Goal: Task Accomplishment & Management: Manage account settings

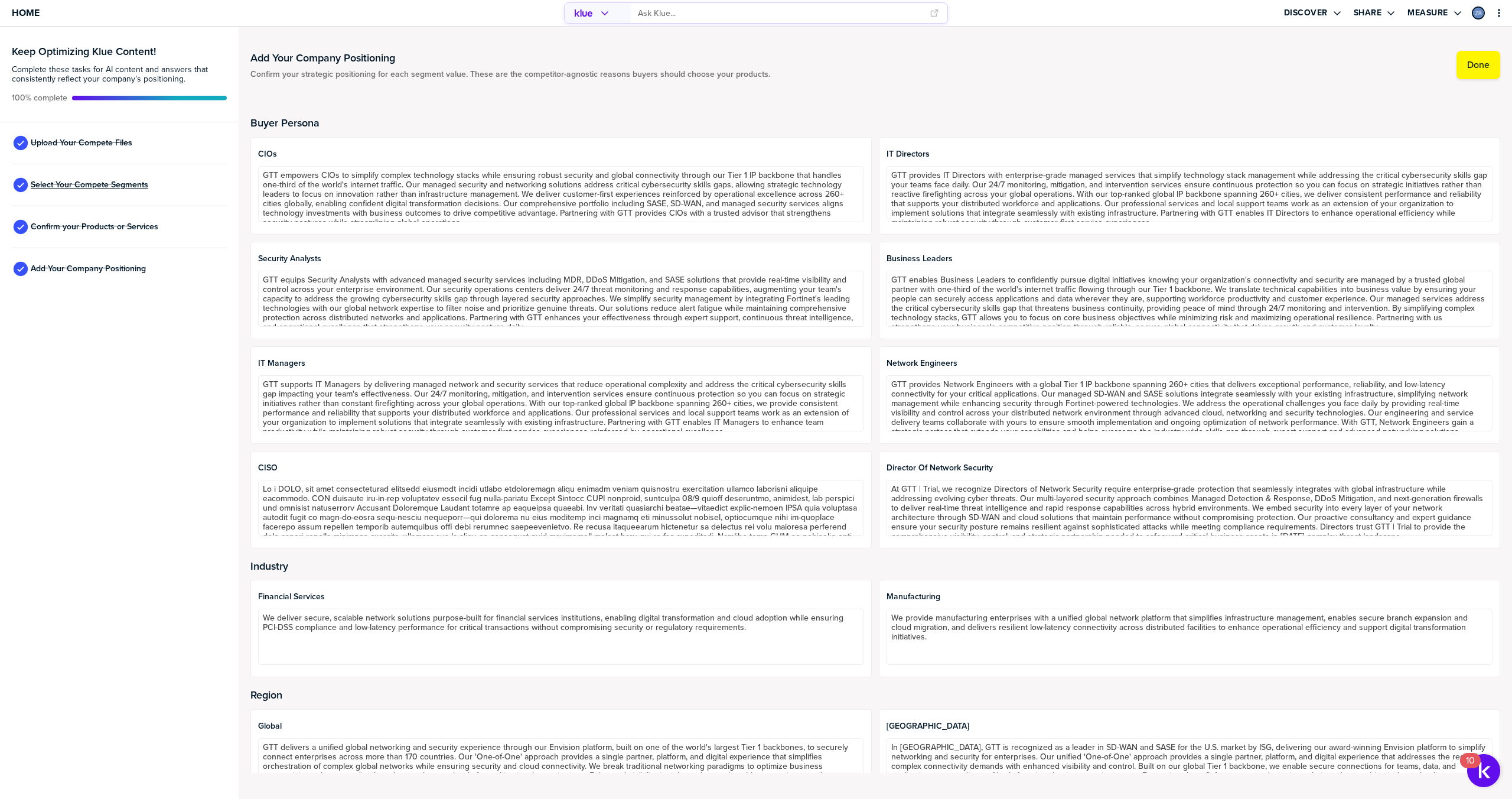
click at [97, 189] on span "Select Your Compete Segments" at bounding box center [89, 185] width 118 height 9
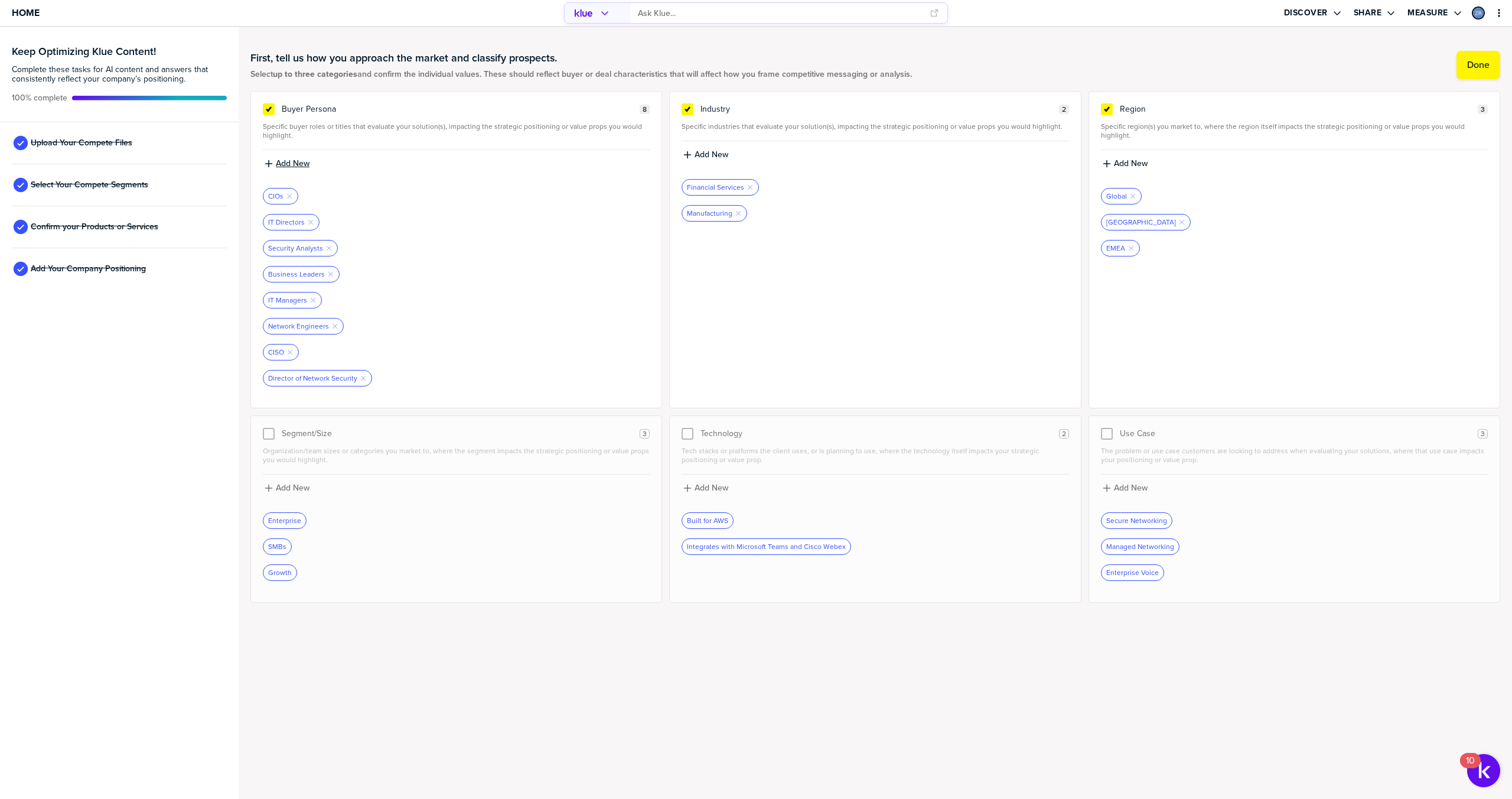
click at [293, 162] on label "Add New" at bounding box center [292, 163] width 34 height 11
click at [299, 166] on input at bounding box center [456, 168] width 387 height 21
type input "CEO"
click at [301, 163] on label "Add New" at bounding box center [292, 163] width 34 height 11
click at [301, 163] on input at bounding box center [456, 168] width 387 height 21
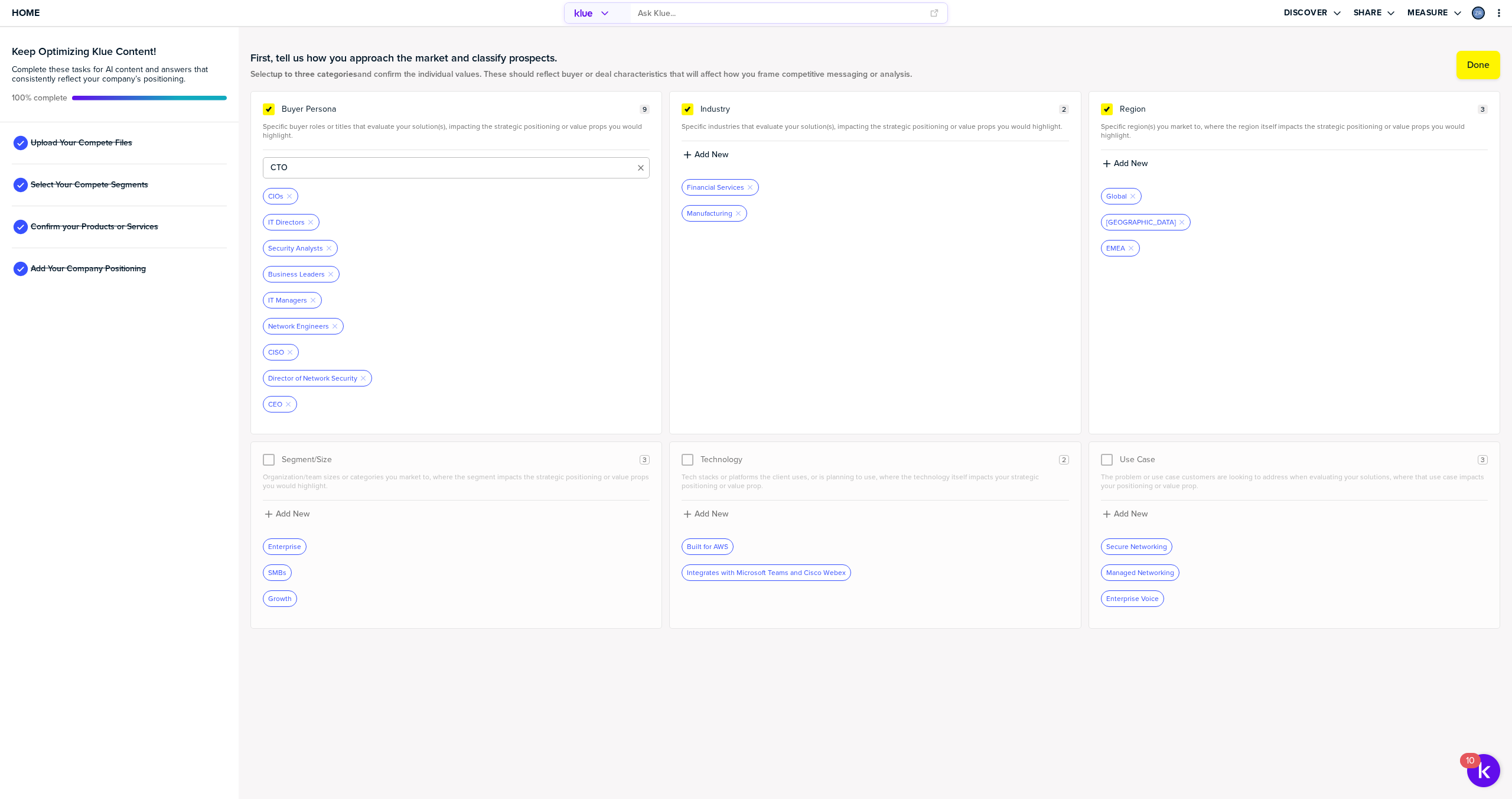
type input "CTO"
click at [301, 162] on label "Add New" at bounding box center [292, 163] width 34 height 11
click at [301, 162] on input at bounding box center [456, 168] width 387 height 21
type input "CIO"
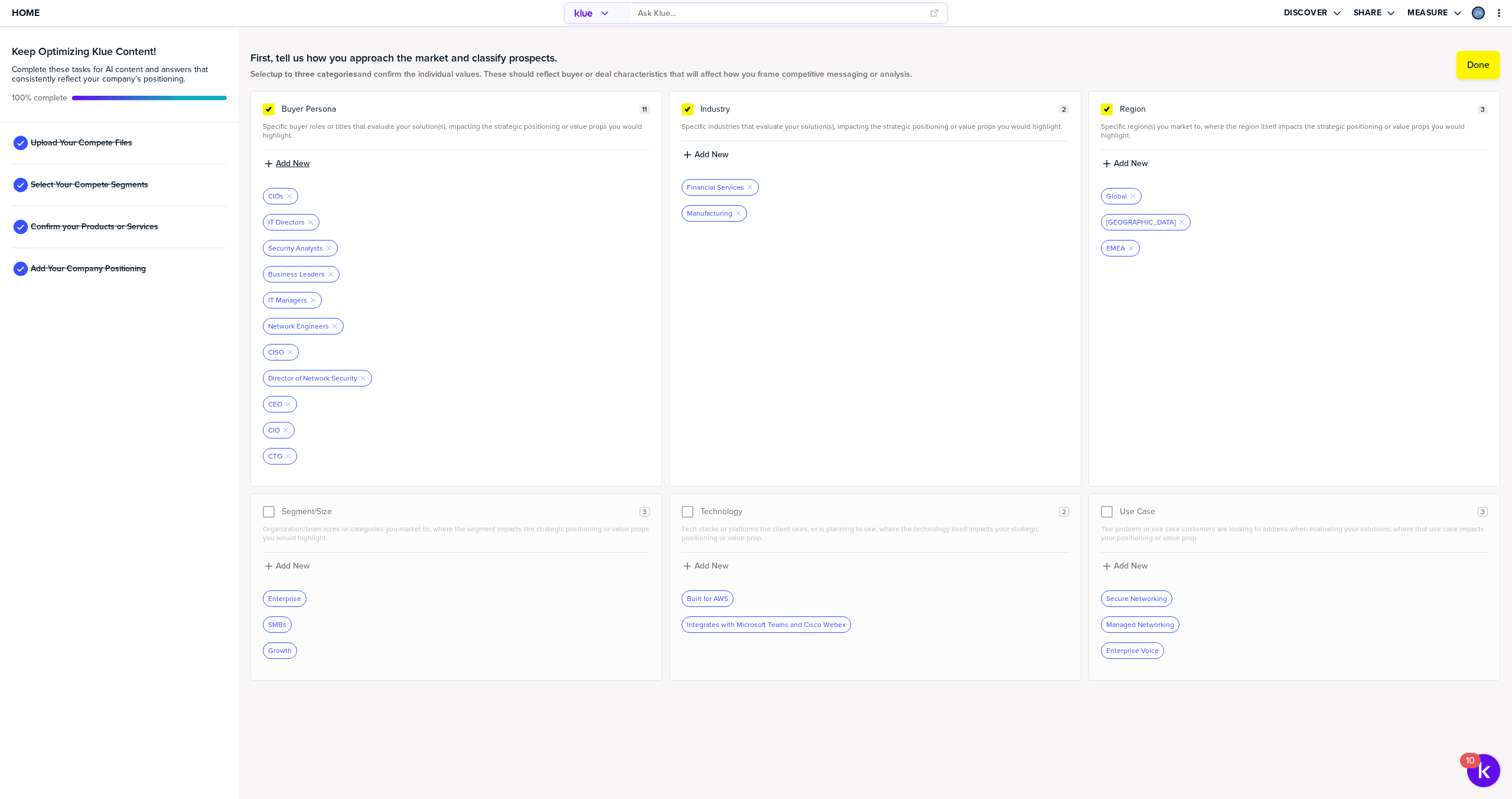
click at [306, 161] on label "Add New" at bounding box center [292, 163] width 34 height 11
click at [306, 161] on input at bounding box center [456, 168] width 387 height 21
type input "CISO"
click at [286, 163] on label "Add New" at bounding box center [292, 163] width 34 height 11
click at [330, 170] on input at bounding box center [456, 168] width 387 height 21
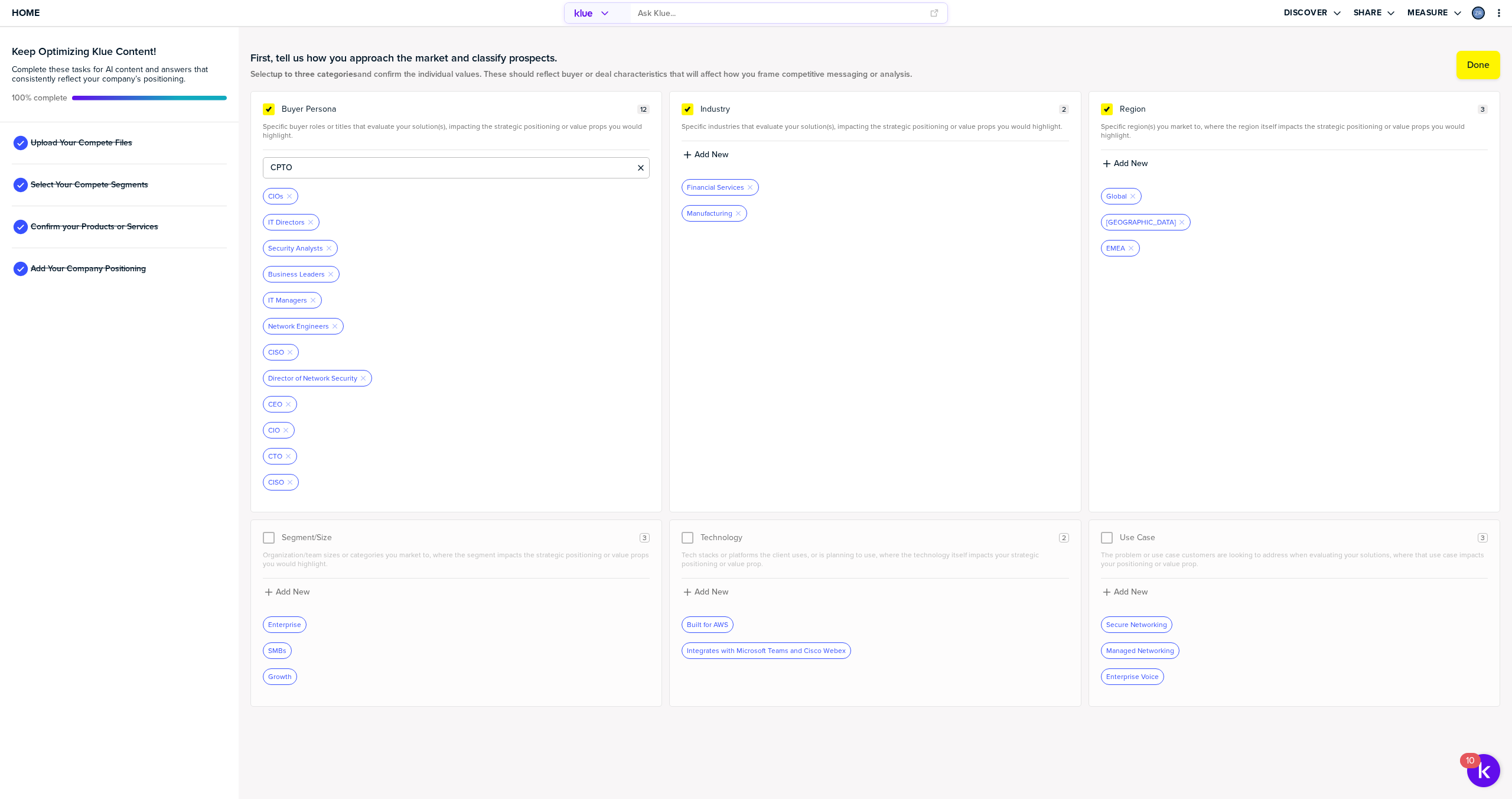
type input "CPTO"
click at [305, 165] on label "Add New" at bounding box center [292, 163] width 34 height 11
click at [310, 166] on input at bounding box center [456, 168] width 387 height 21
type input "CPO"
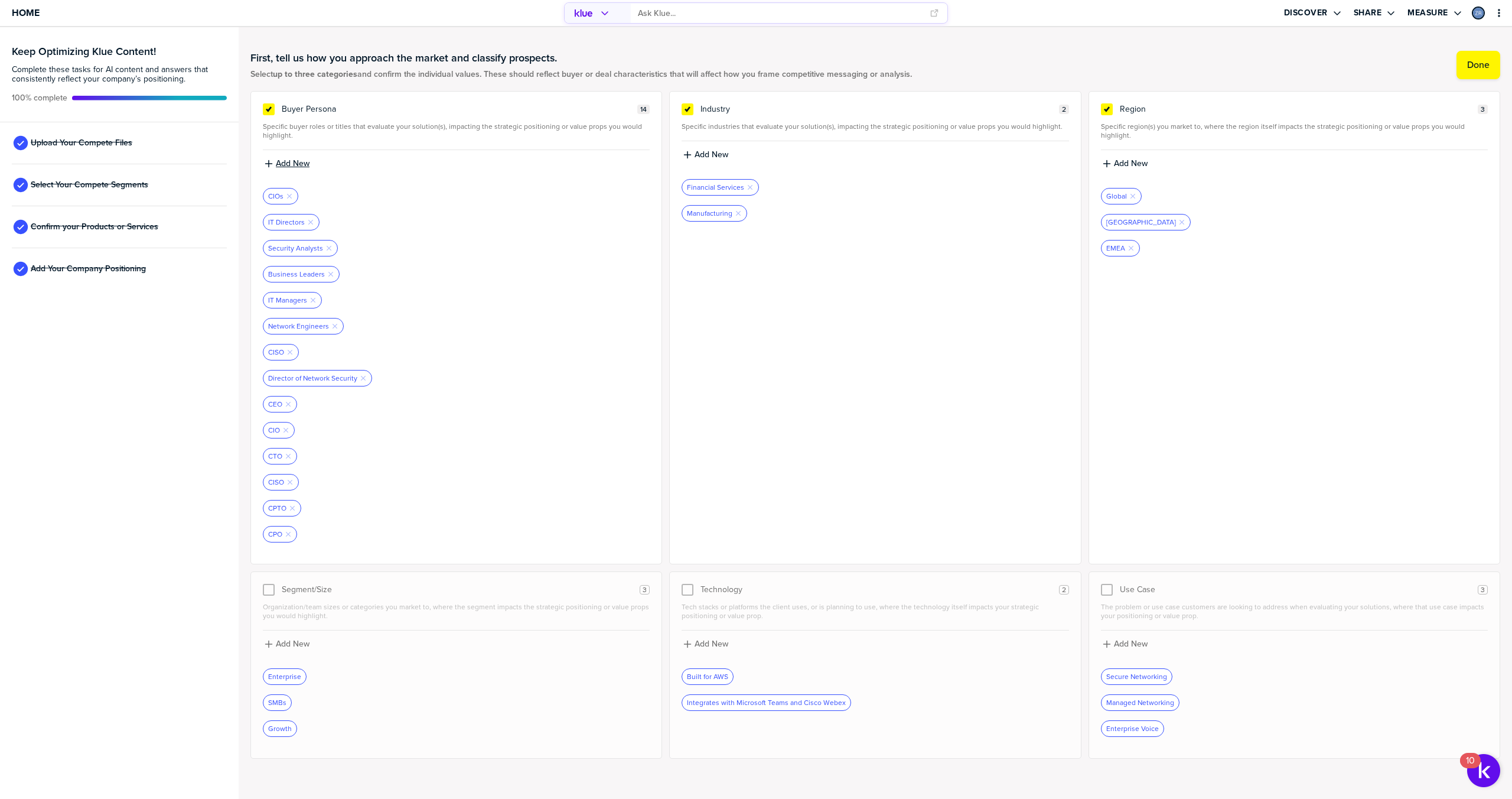
click at [302, 163] on label "Add New" at bounding box center [292, 163] width 34 height 11
click at [302, 163] on input at bounding box center [456, 168] width 387 height 21
type input "CFO"
click at [301, 162] on label "Add New" at bounding box center [292, 163] width 34 height 11
click at [301, 162] on input at bounding box center [456, 168] width 387 height 21
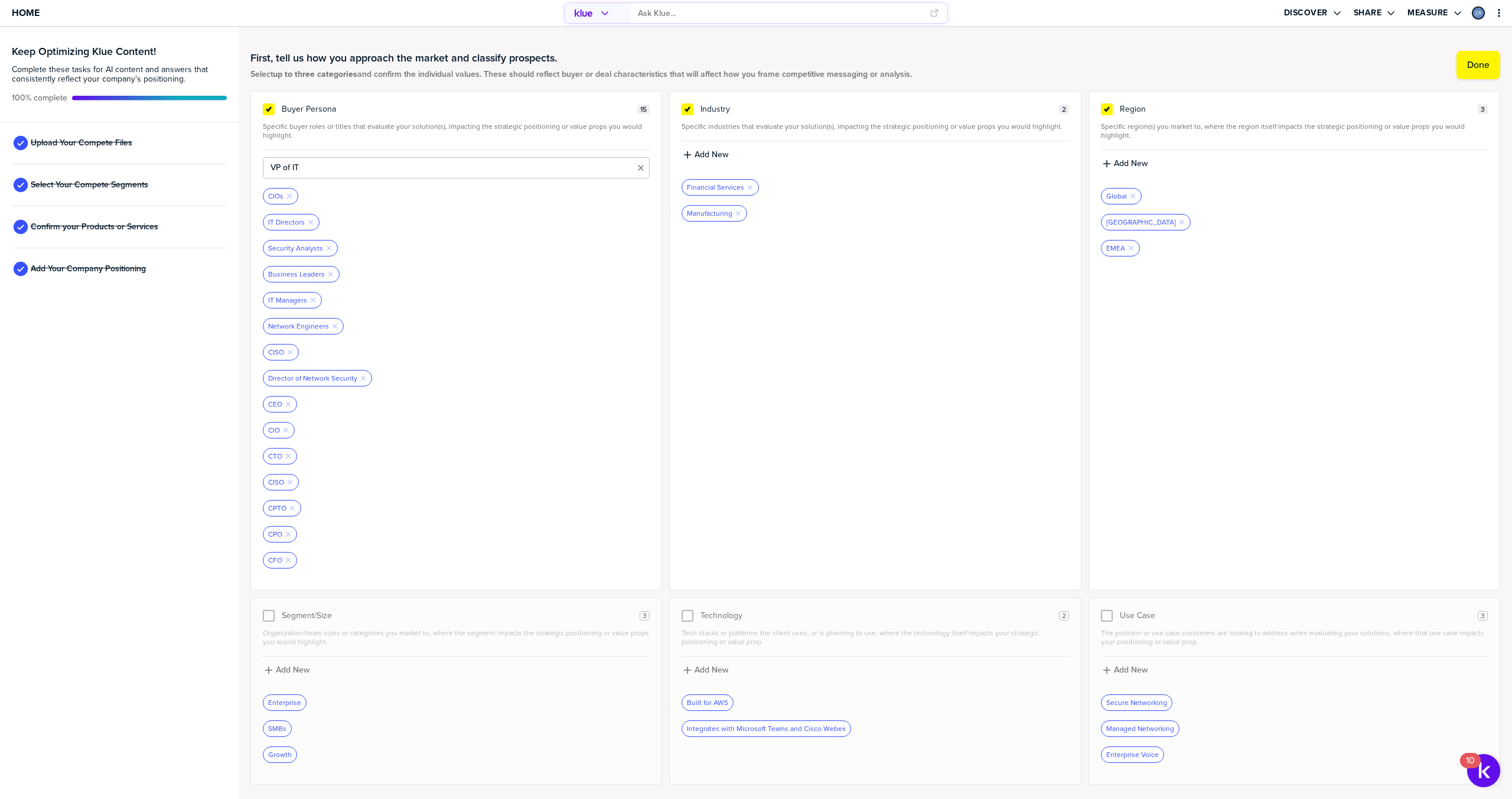
type input "VP of IT"
click at [298, 159] on label "Add New" at bounding box center [292, 163] width 34 height 11
click at [304, 169] on input at bounding box center [456, 168] width 387 height 21
type input "e"
type input "VP of Network Engineering"
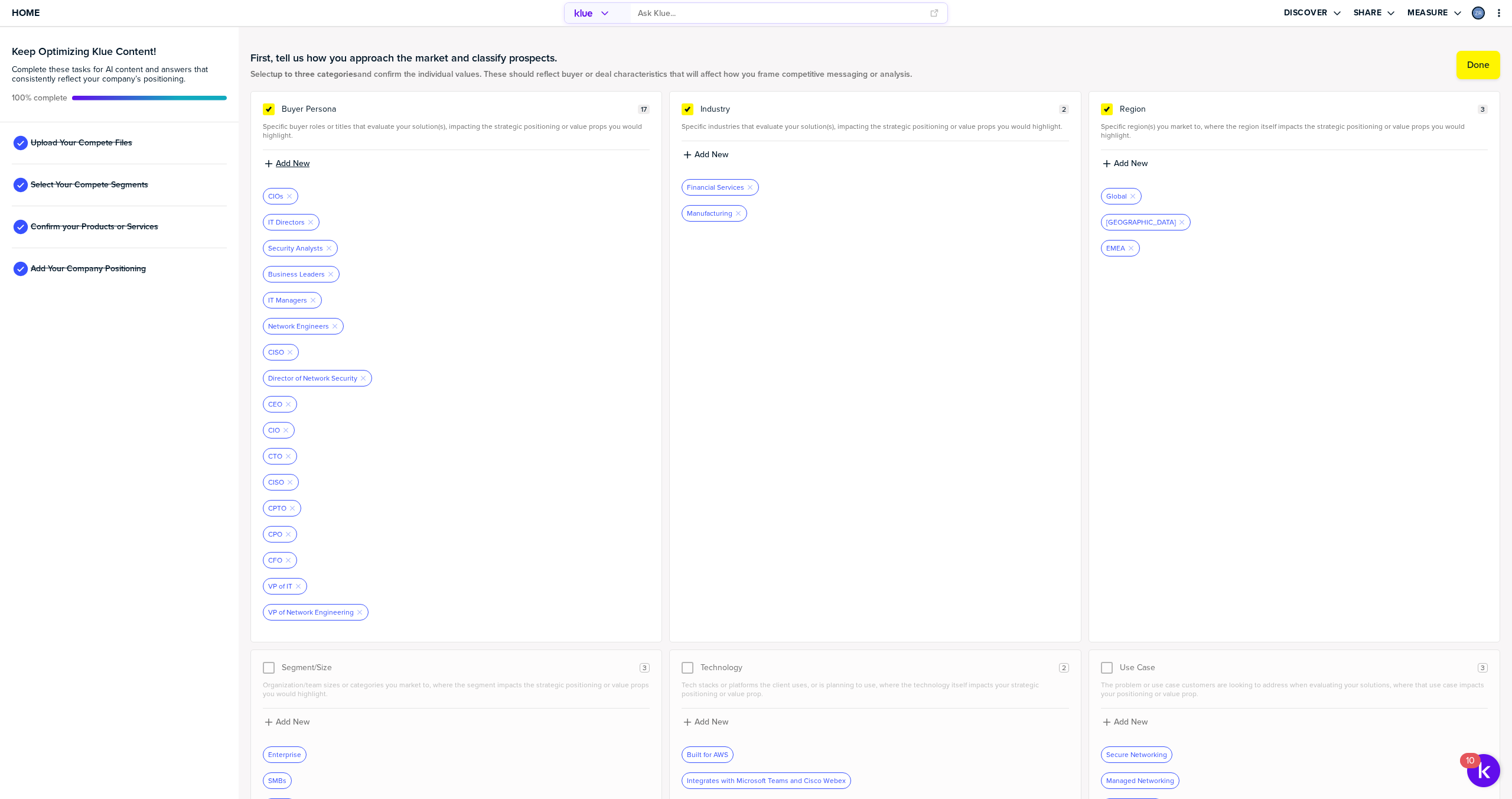
click at [292, 165] on label "Add New" at bounding box center [292, 163] width 34 height 11
click at [296, 167] on input at bounding box center [456, 168] width 387 height 21
type input "VP Security"
click at [302, 162] on label "Add New" at bounding box center [292, 163] width 34 height 11
click at [302, 162] on input at bounding box center [456, 168] width 387 height 21
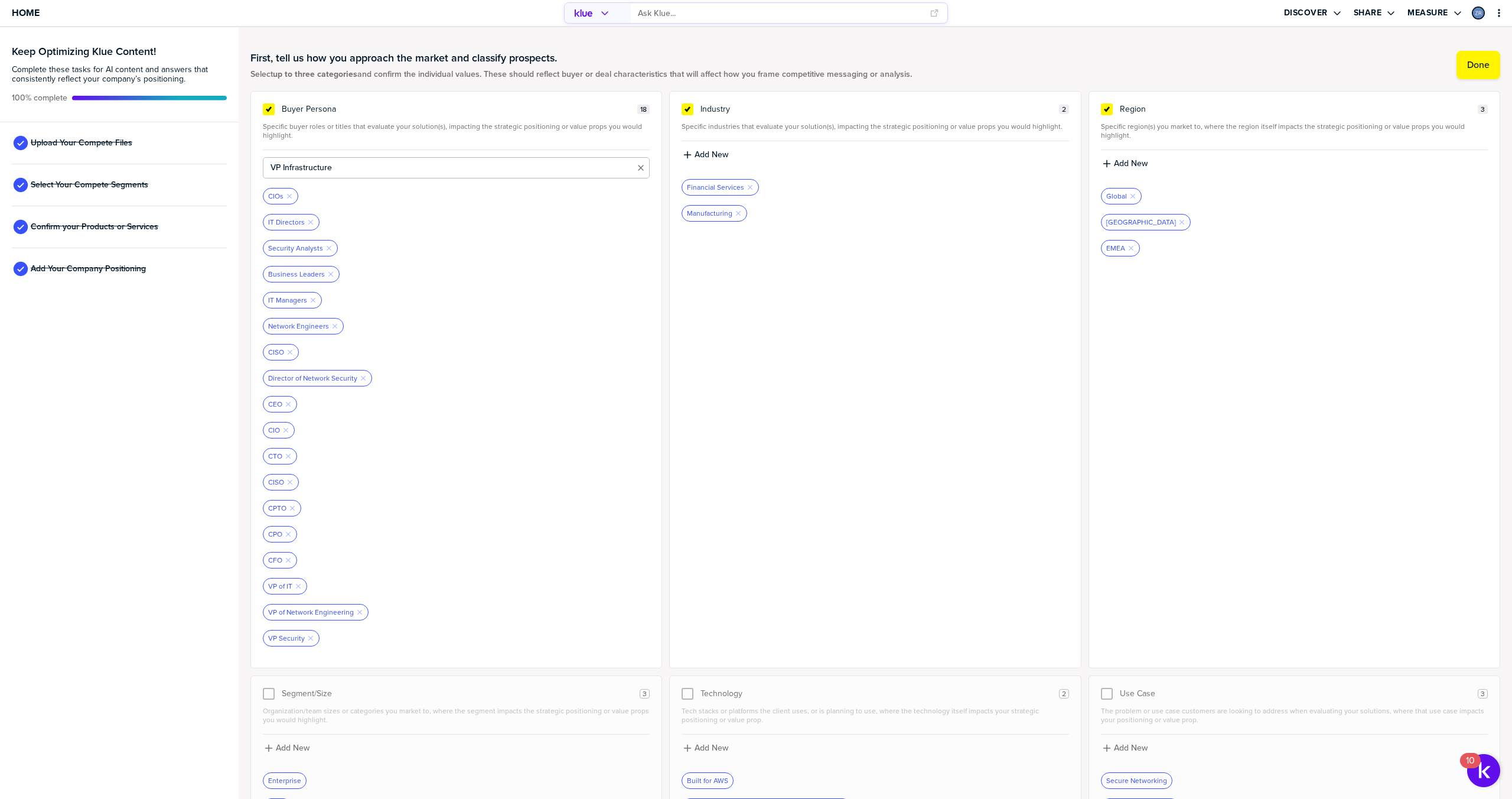
type input "VP Infrastructure"
click at [328, 270] on icon "Remove Tag" at bounding box center [331, 273] width 7 height 7
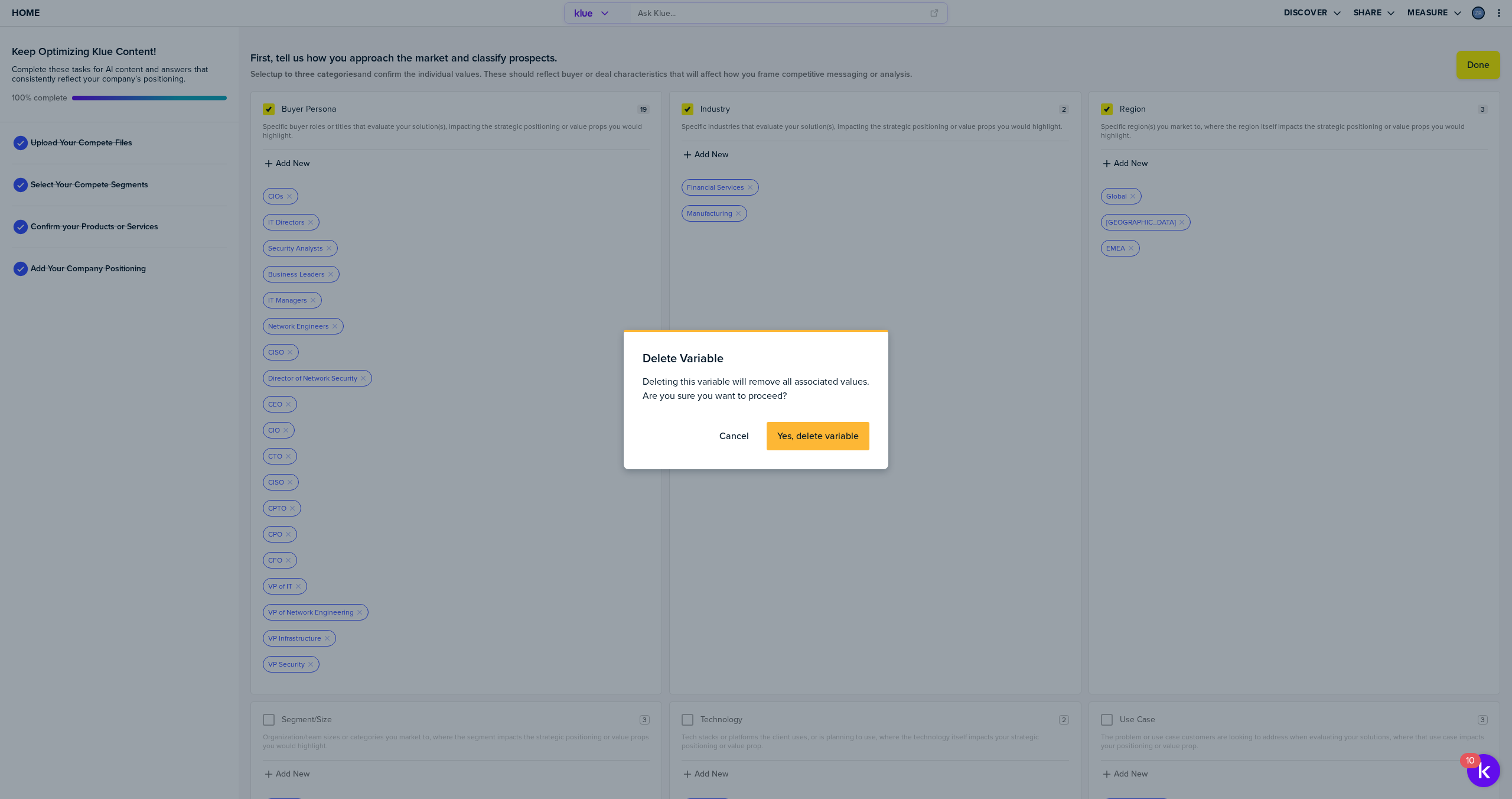
click at [828, 432] on label "Yes, delete variable" at bounding box center [818, 435] width 82 height 11
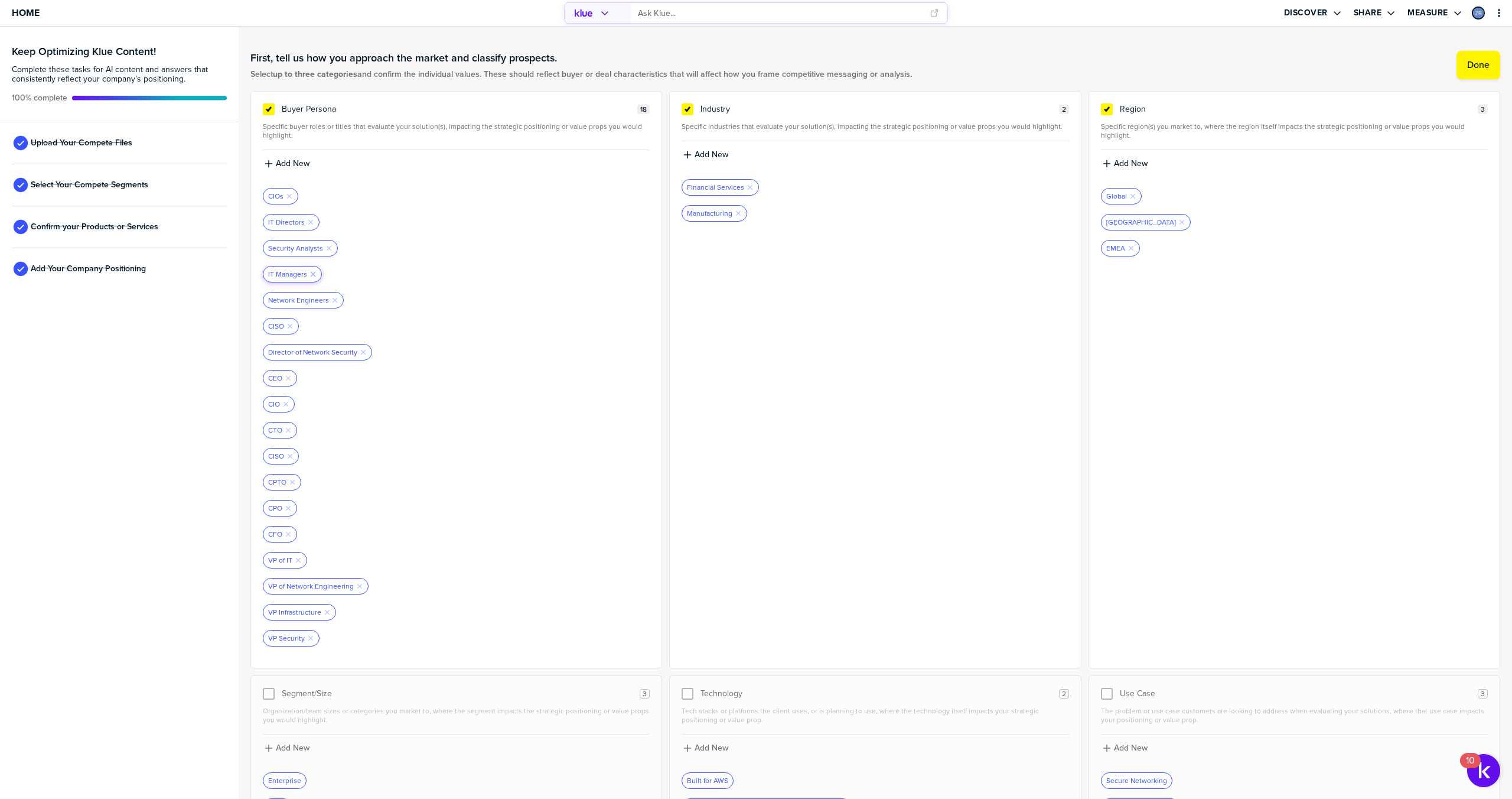
click at [312, 272] on icon "Remove Tag" at bounding box center [312, 273] width 7 height 7
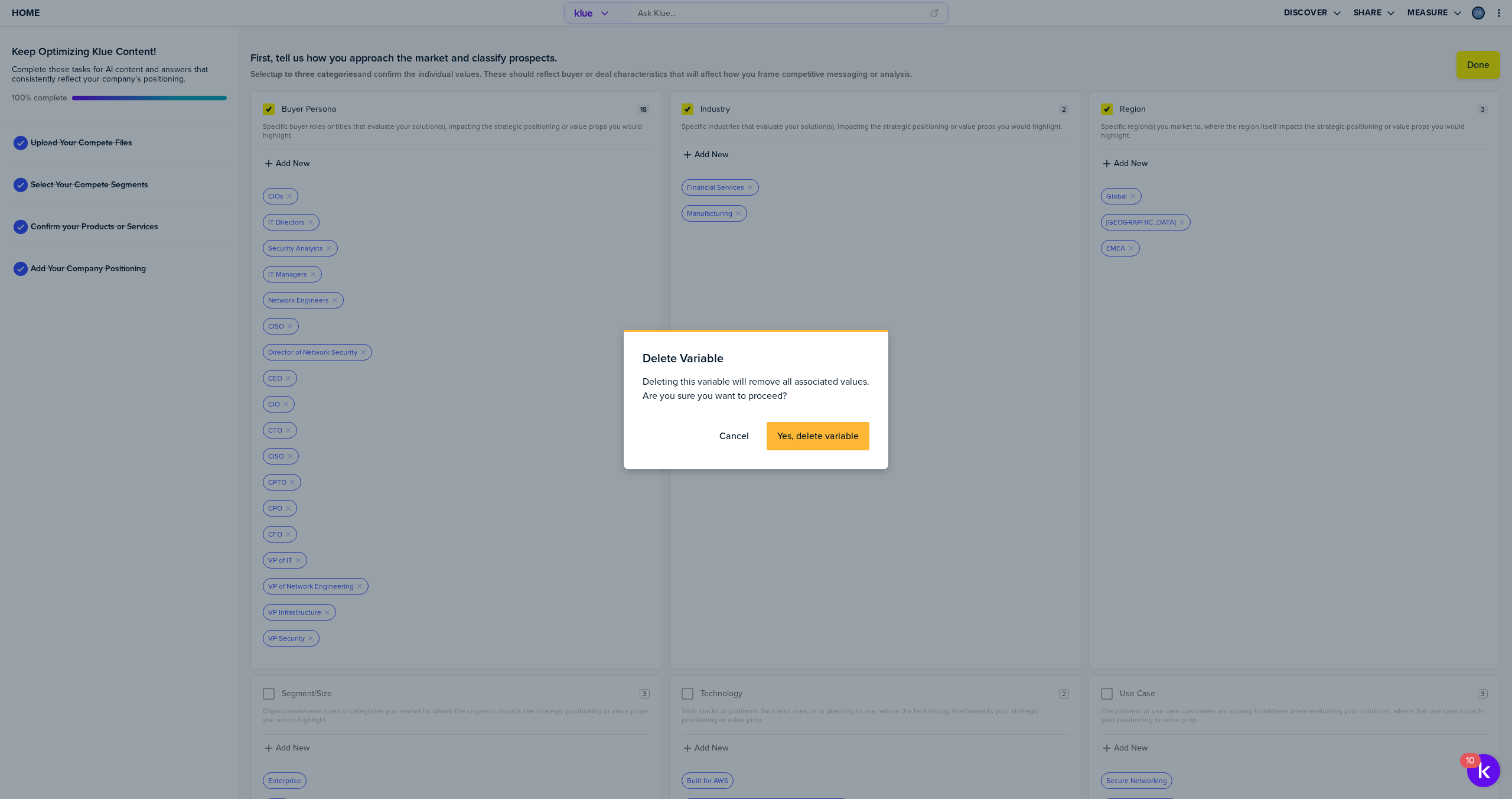
click at [797, 432] on label "Yes, delete variable" at bounding box center [818, 435] width 82 height 11
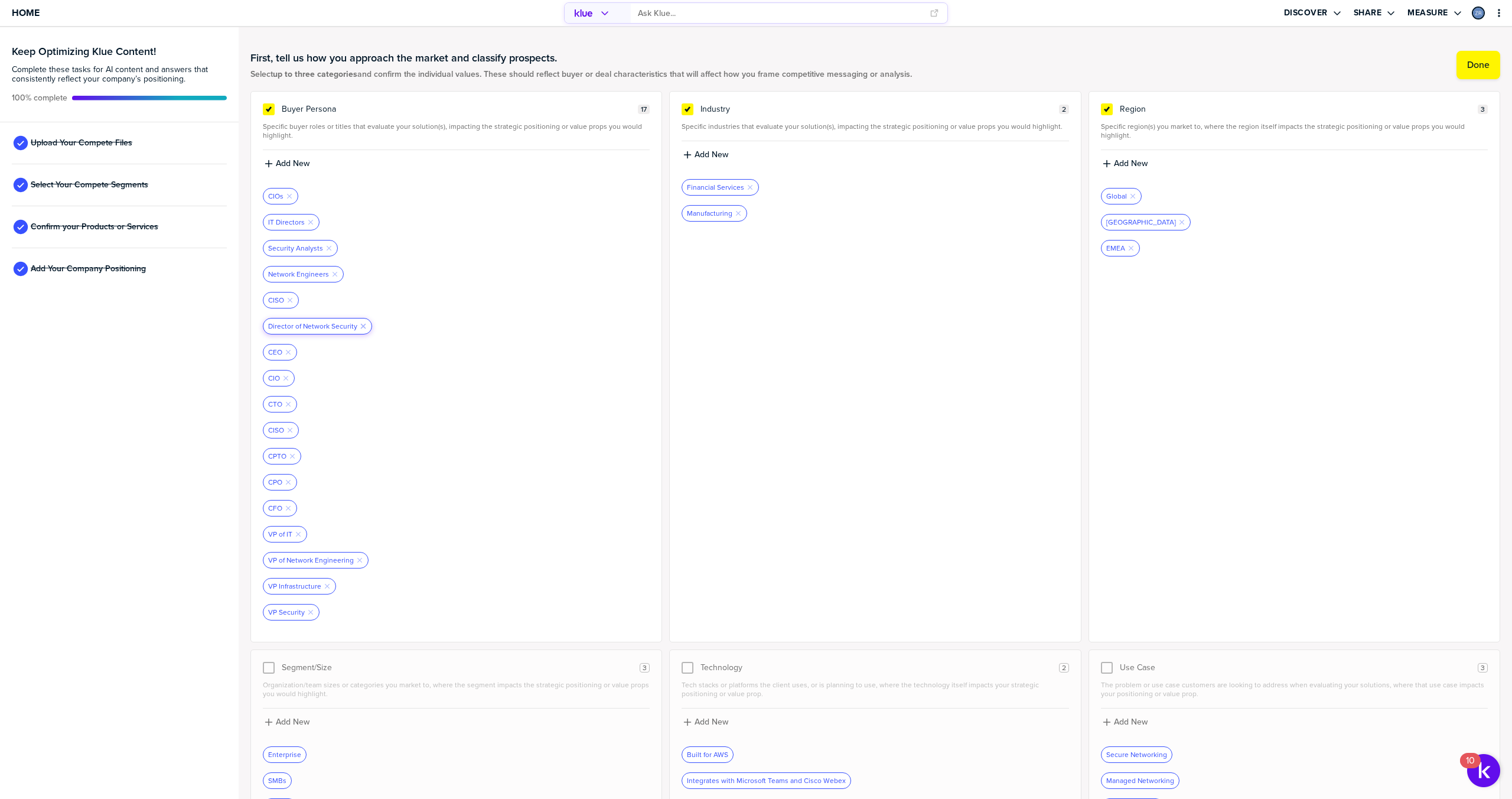
click at [362, 325] on icon "button" at bounding box center [363, 326] width 5 height 5
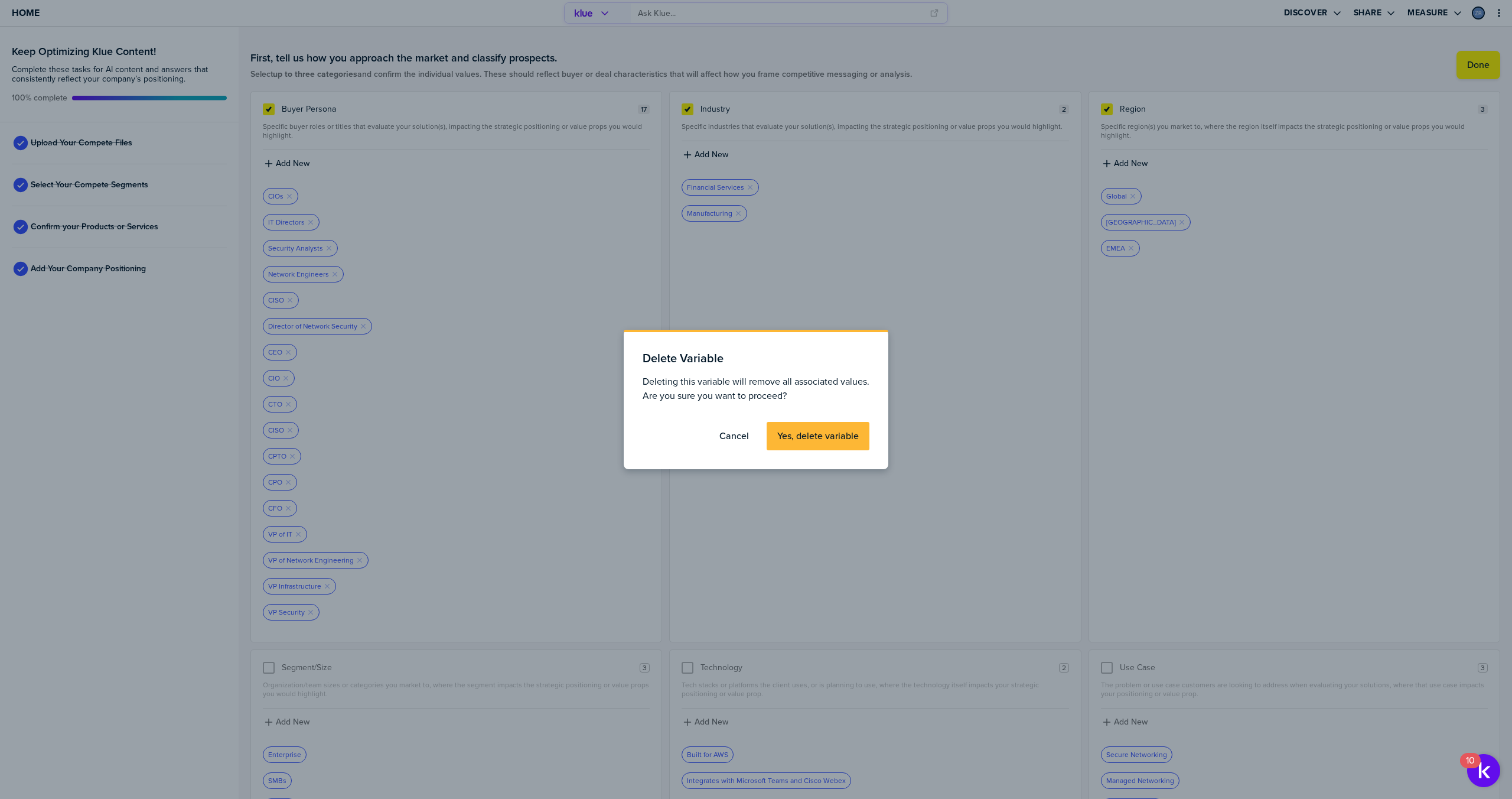
click at [801, 432] on label "Yes, delete variable" at bounding box center [818, 435] width 82 height 11
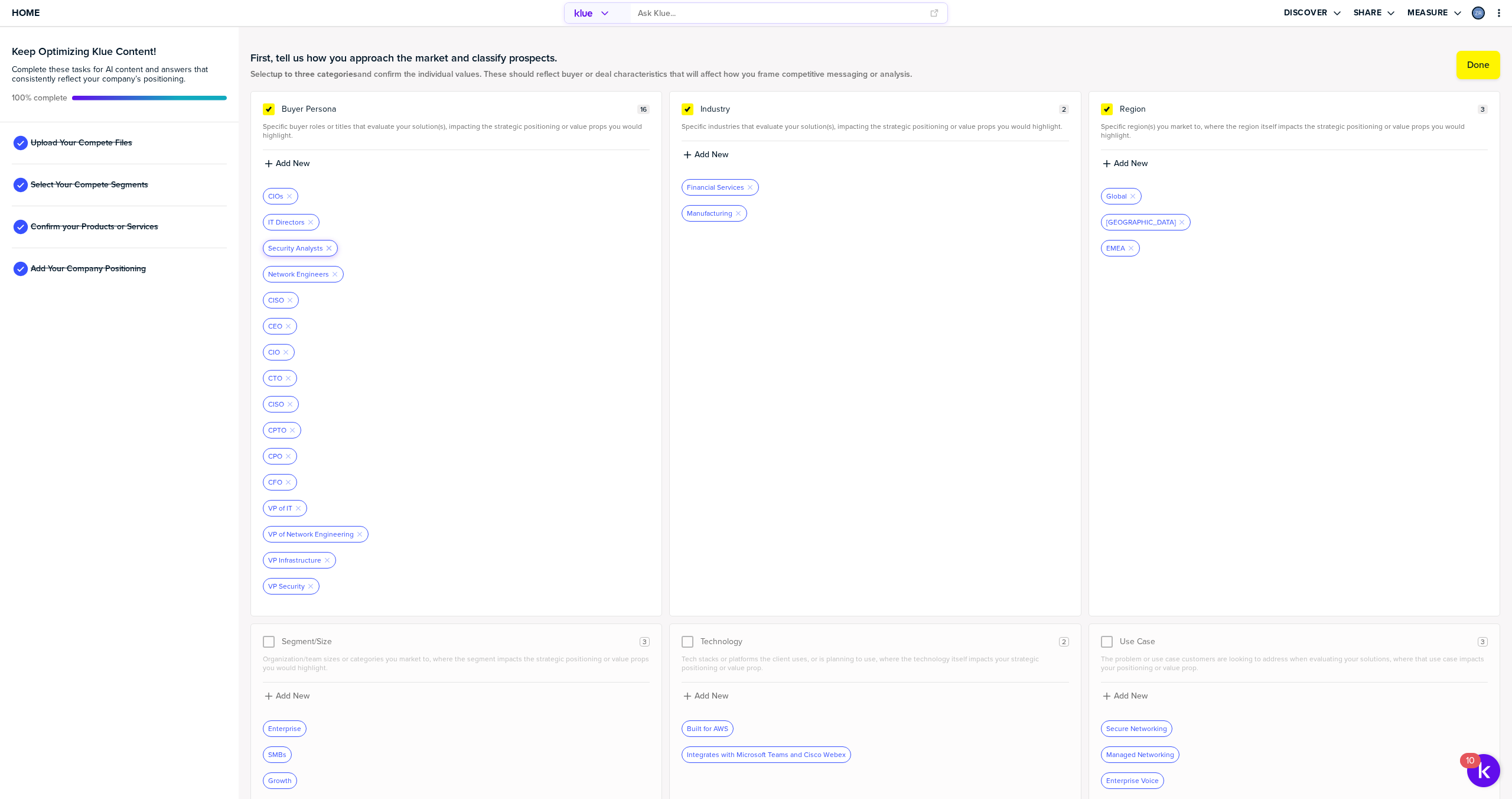
click at [327, 247] on icon "button" at bounding box center [329, 248] width 5 height 5
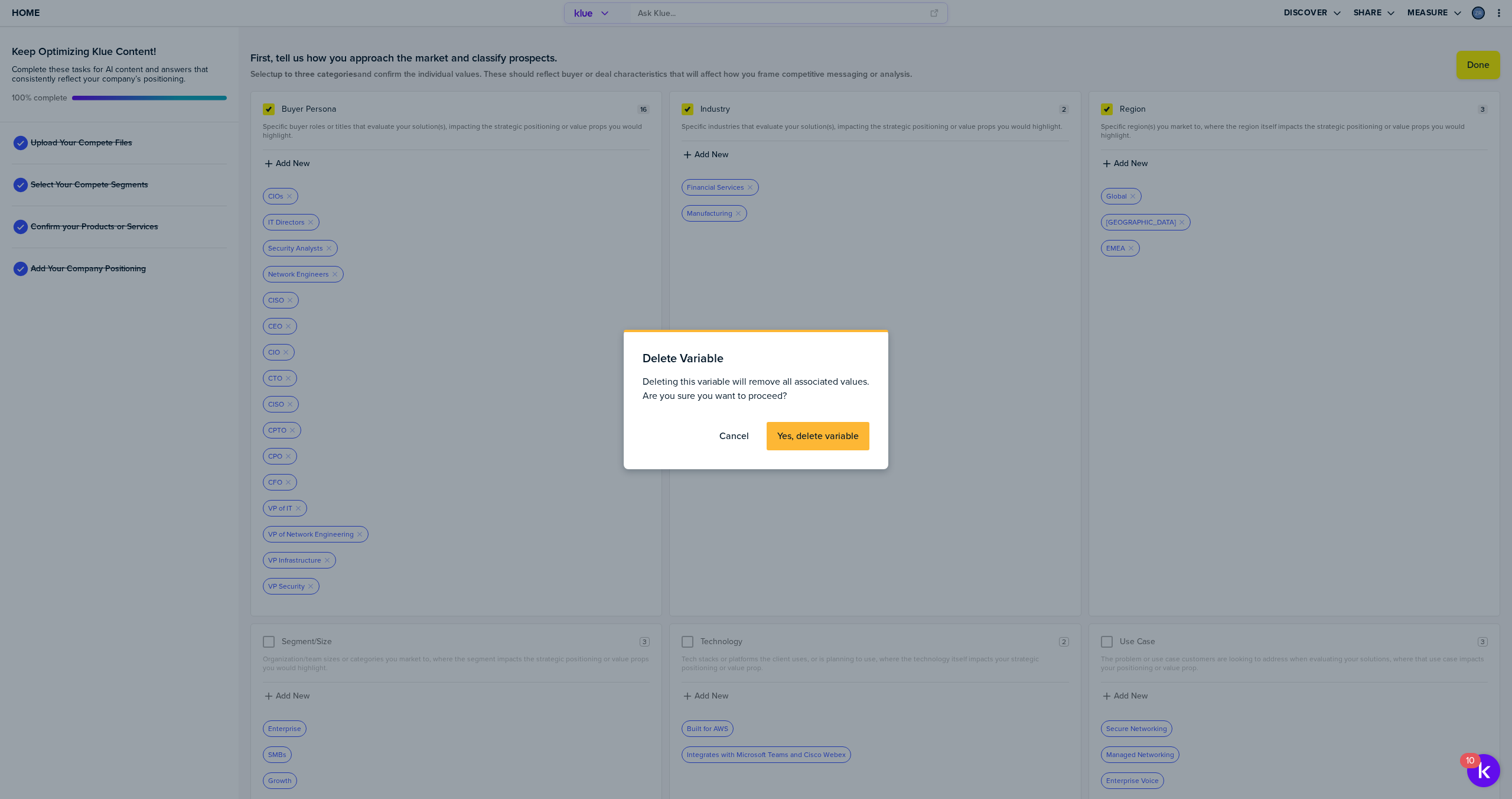
click at [822, 442] on button "Yes, delete variable" at bounding box center [818, 435] width 103 height 28
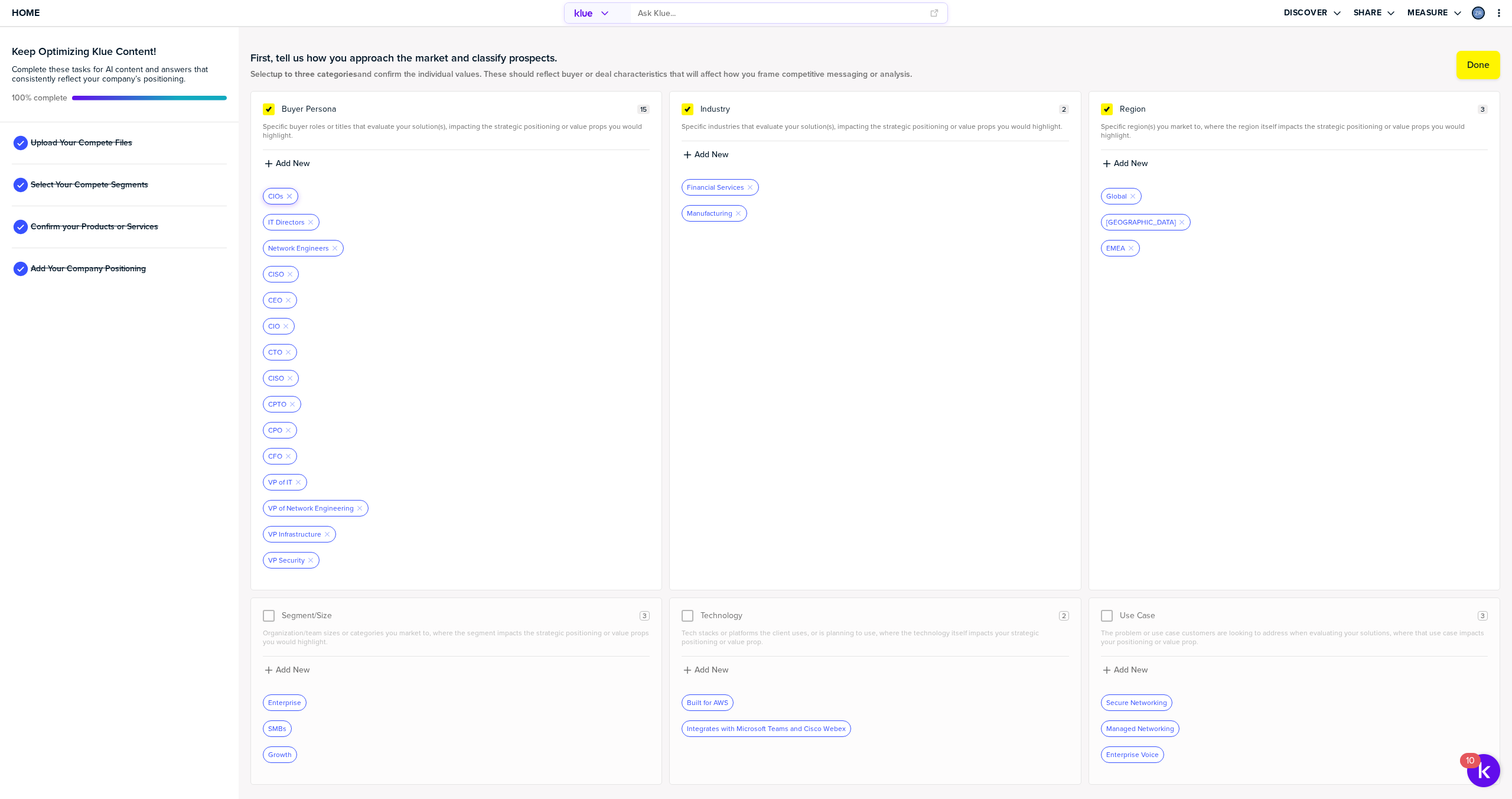
click at [287, 196] on icon "Remove Tag" at bounding box center [289, 196] width 7 height 7
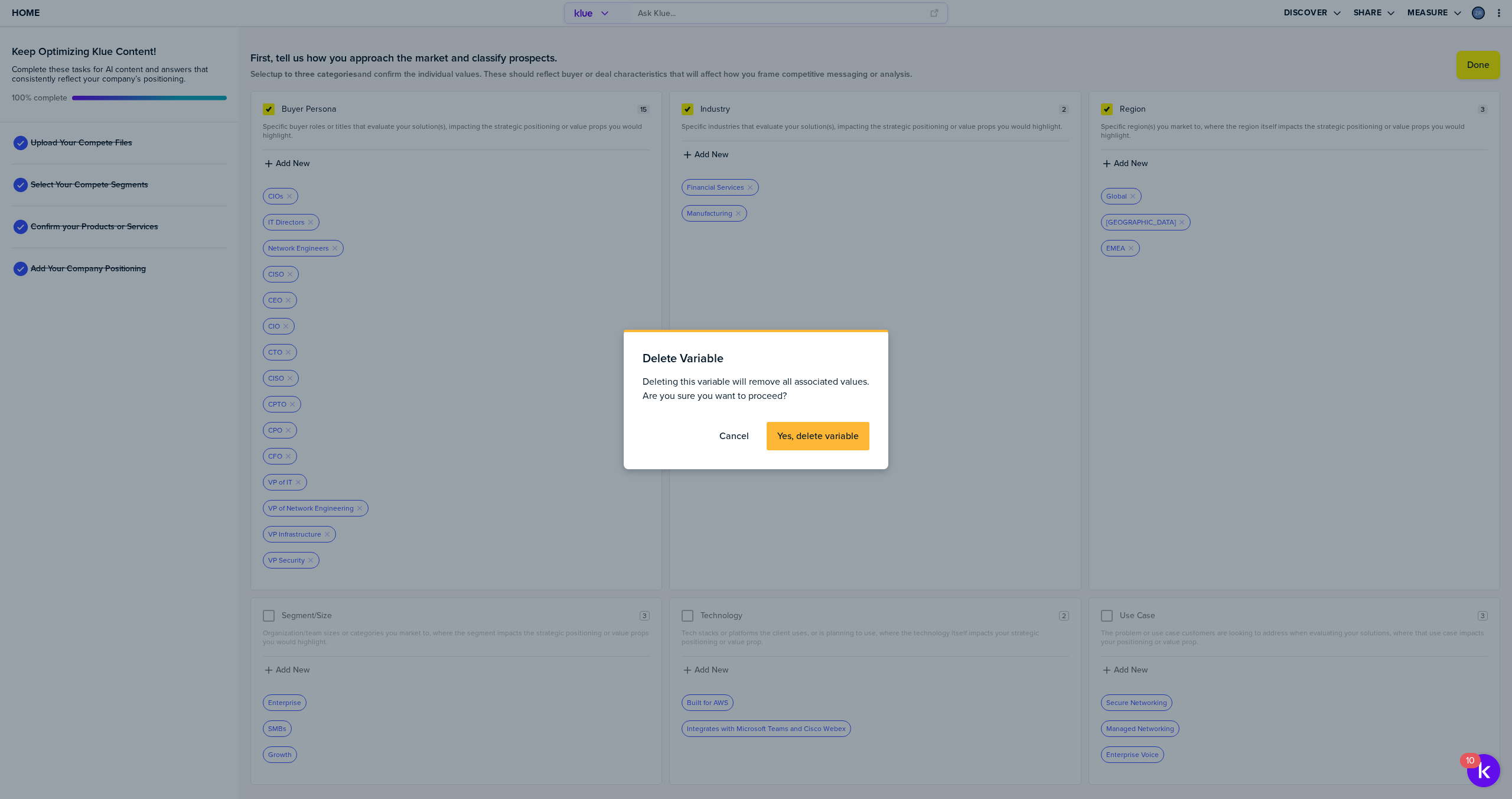
click at [792, 431] on label "Yes, delete variable" at bounding box center [818, 435] width 82 height 11
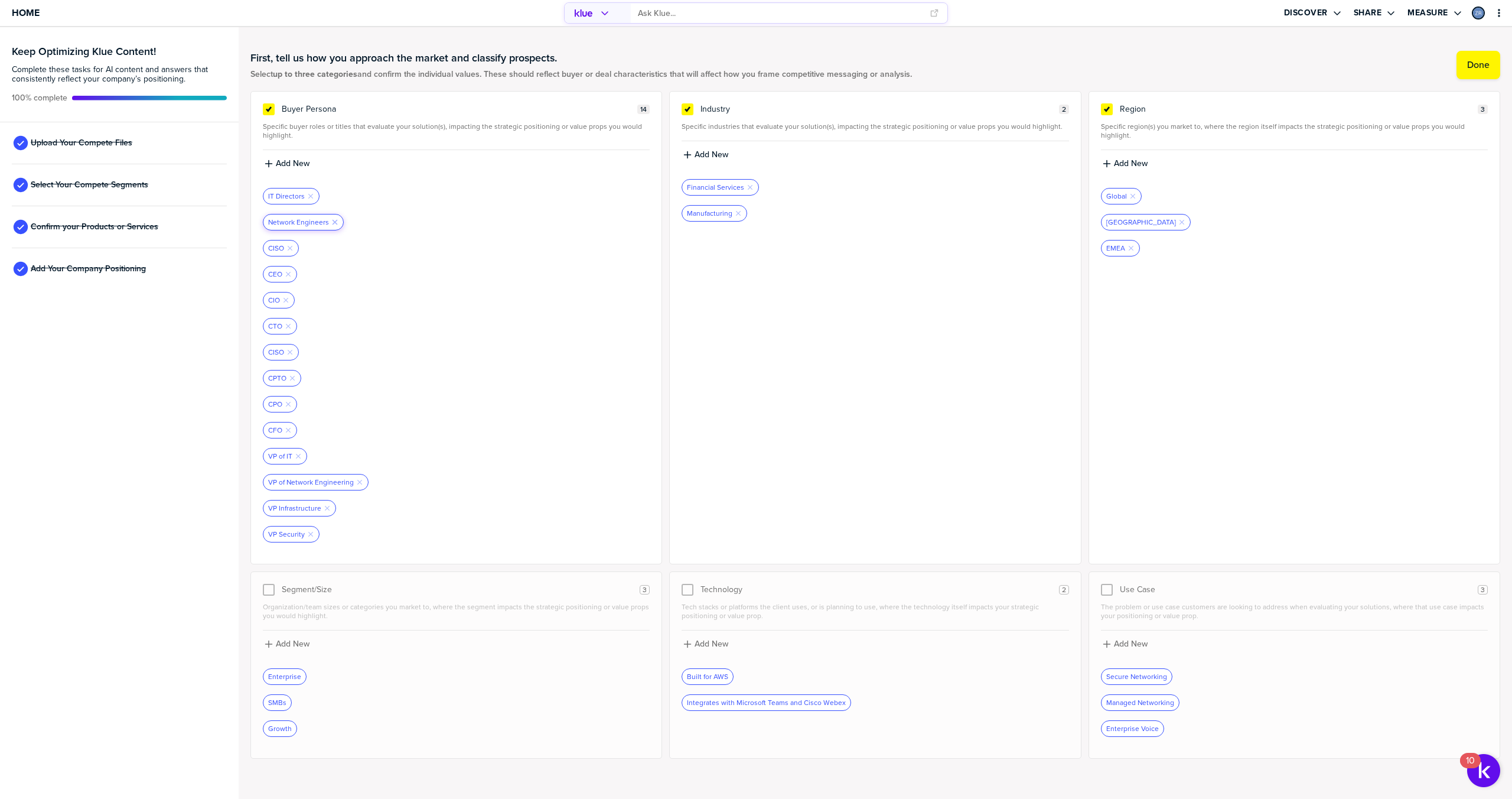
click at [332, 218] on icon "Remove Tag" at bounding box center [334, 222] width 7 height 7
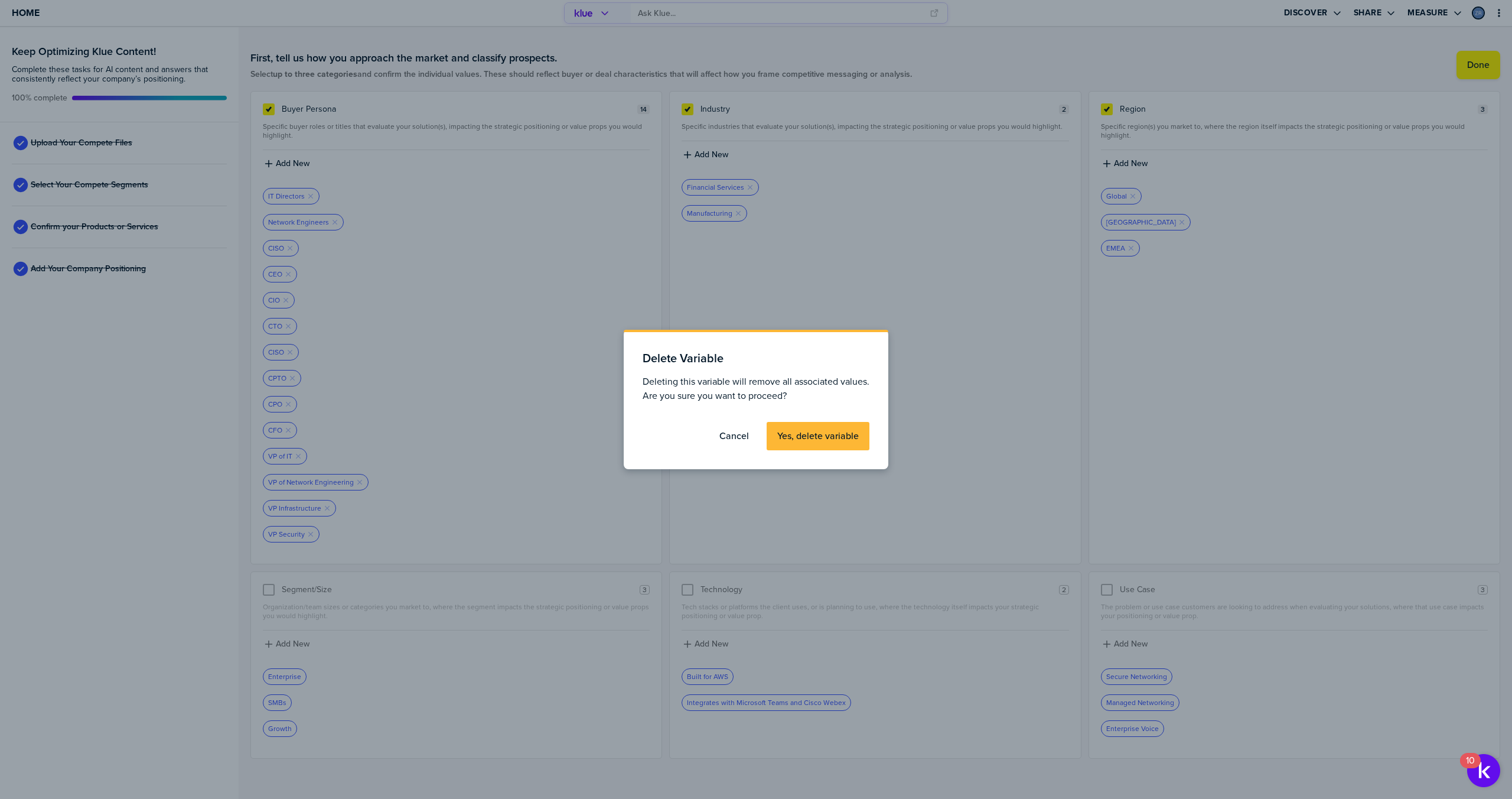
click at [806, 439] on label "Yes, delete variable" at bounding box center [818, 435] width 82 height 11
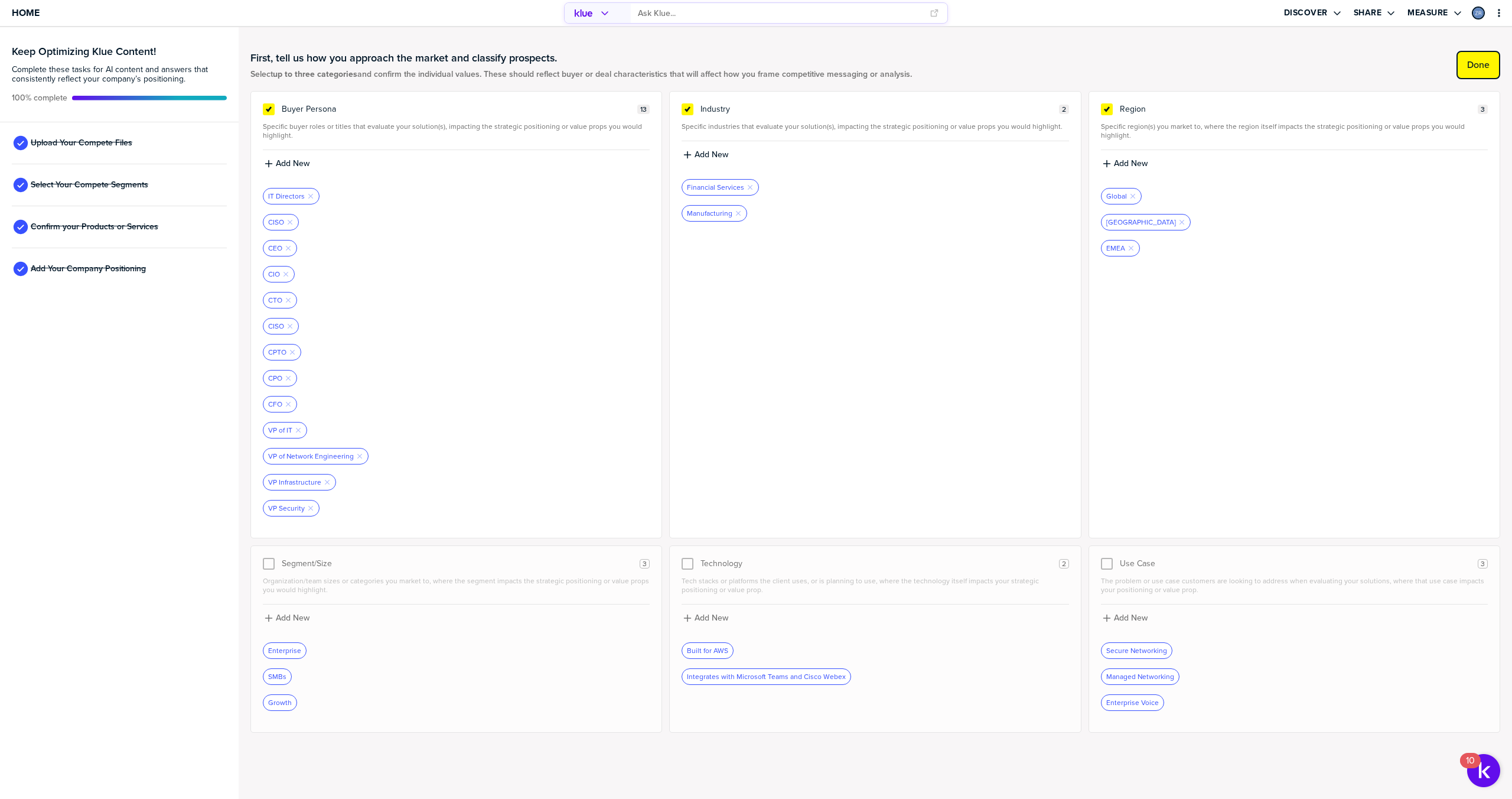
click at [1481, 66] on label "Done" at bounding box center [1478, 64] width 22 height 11
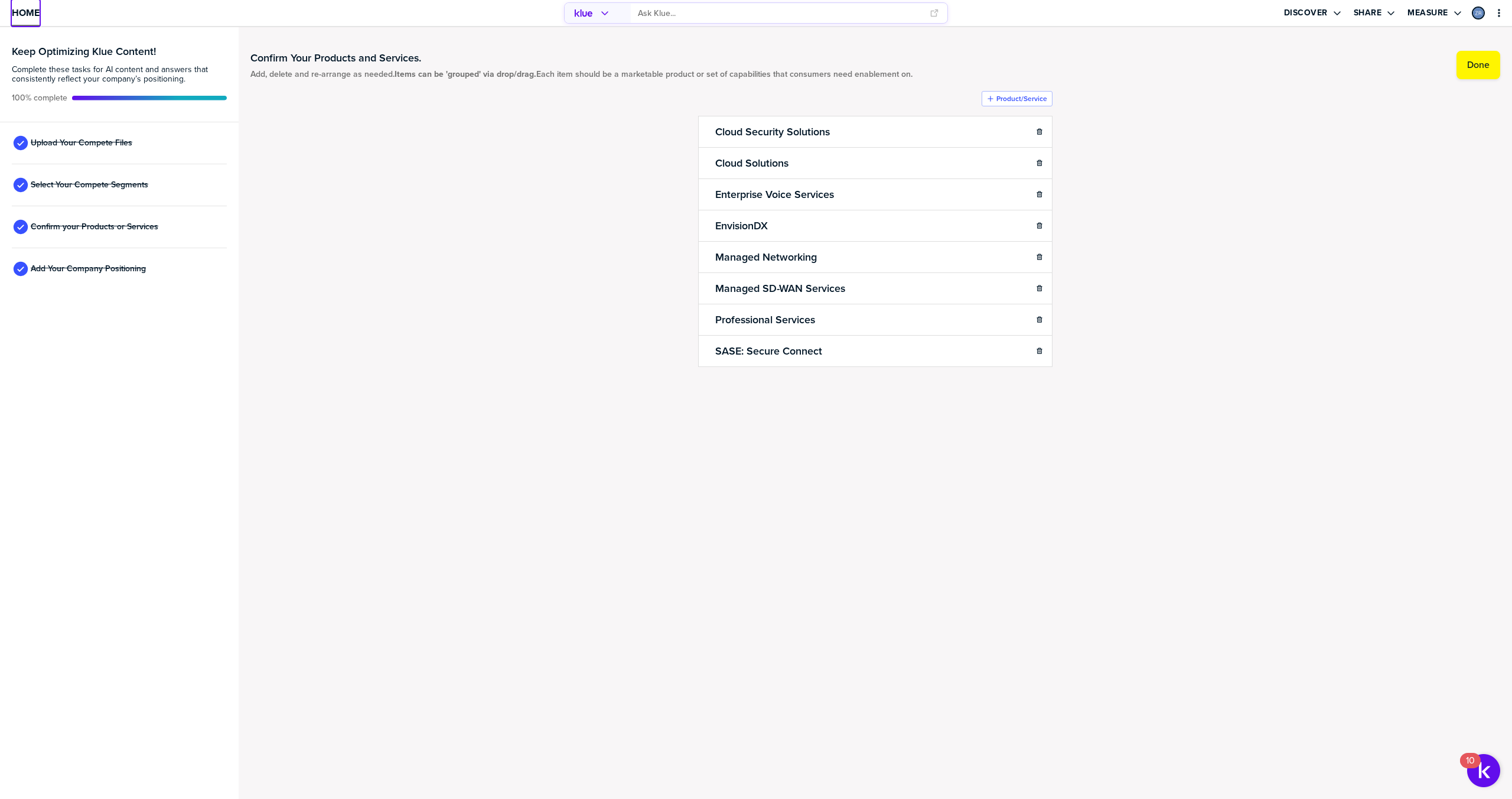
click at [31, 11] on span "Home" at bounding box center [25, 12] width 27 height 10
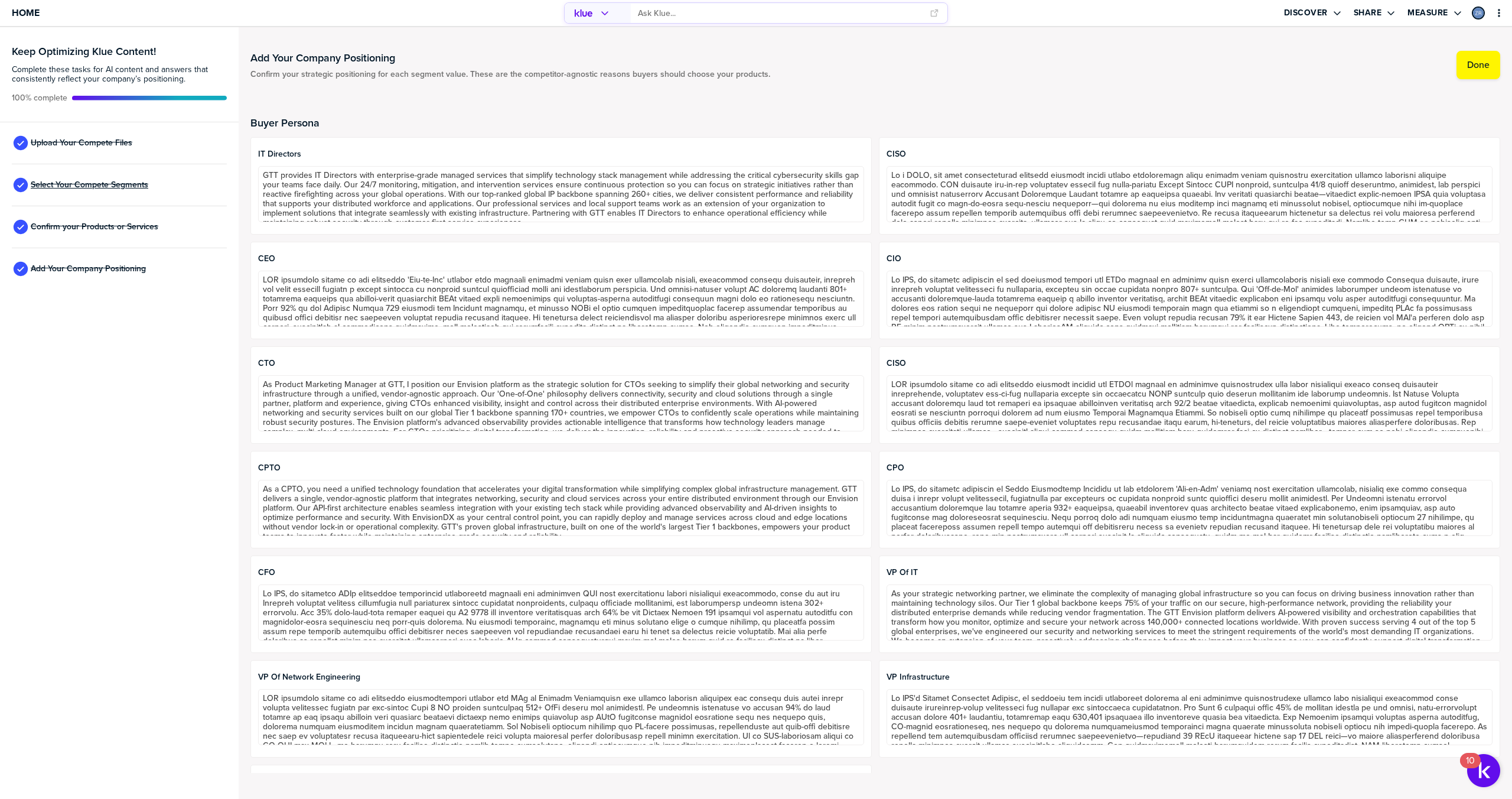
click at [108, 183] on span "Select Your Compete Segments" at bounding box center [89, 185] width 118 height 9
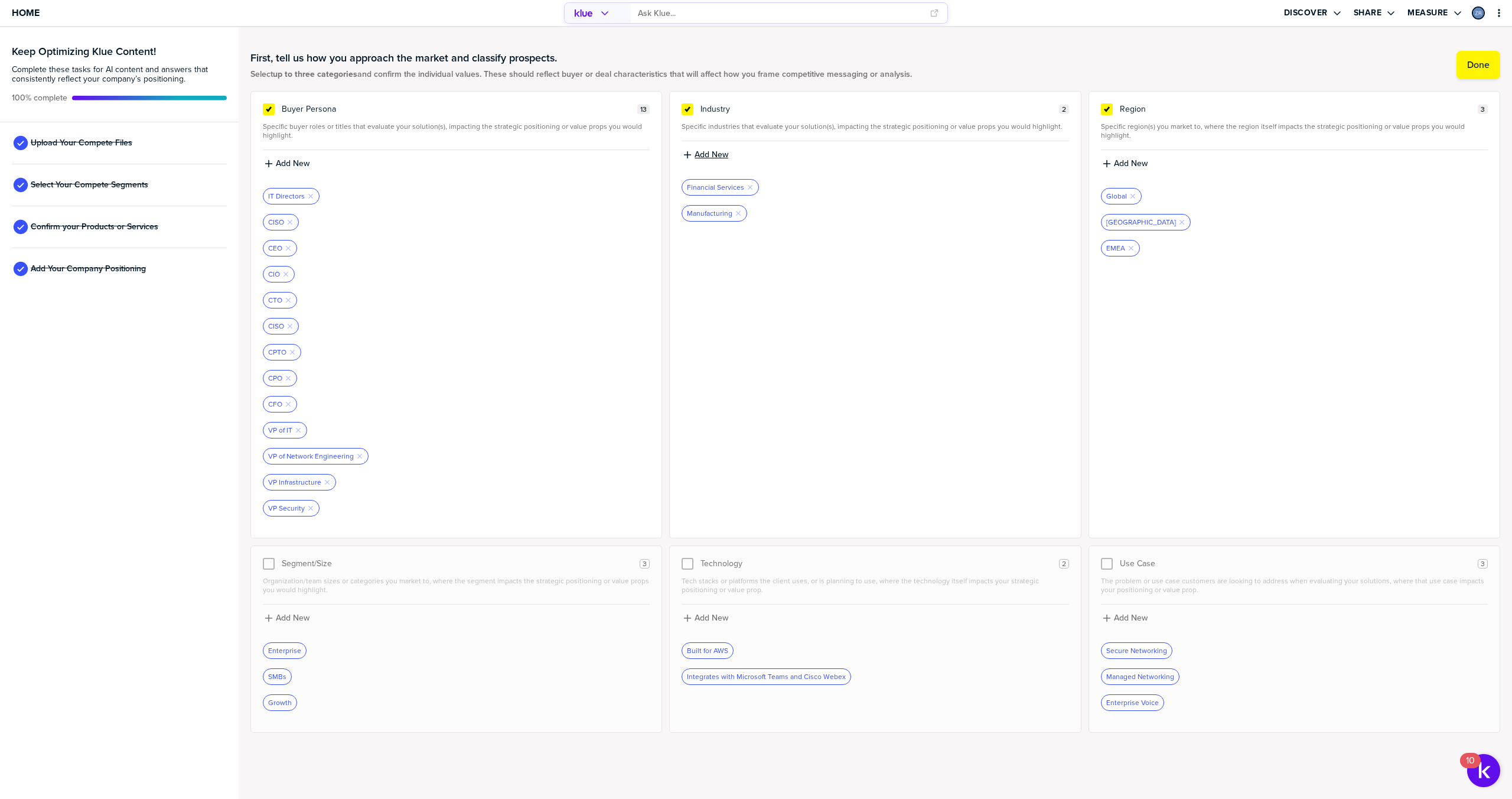
click at [706, 153] on label "Add New" at bounding box center [712, 155] width 34 height 11
click at [710, 155] on input at bounding box center [875, 159] width 387 height 21
type input "Retail & E-Commerce"
click at [705, 154] on label "Add New" at bounding box center [712, 155] width 34 height 11
click at [705, 154] on input at bounding box center [875, 159] width 387 height 21
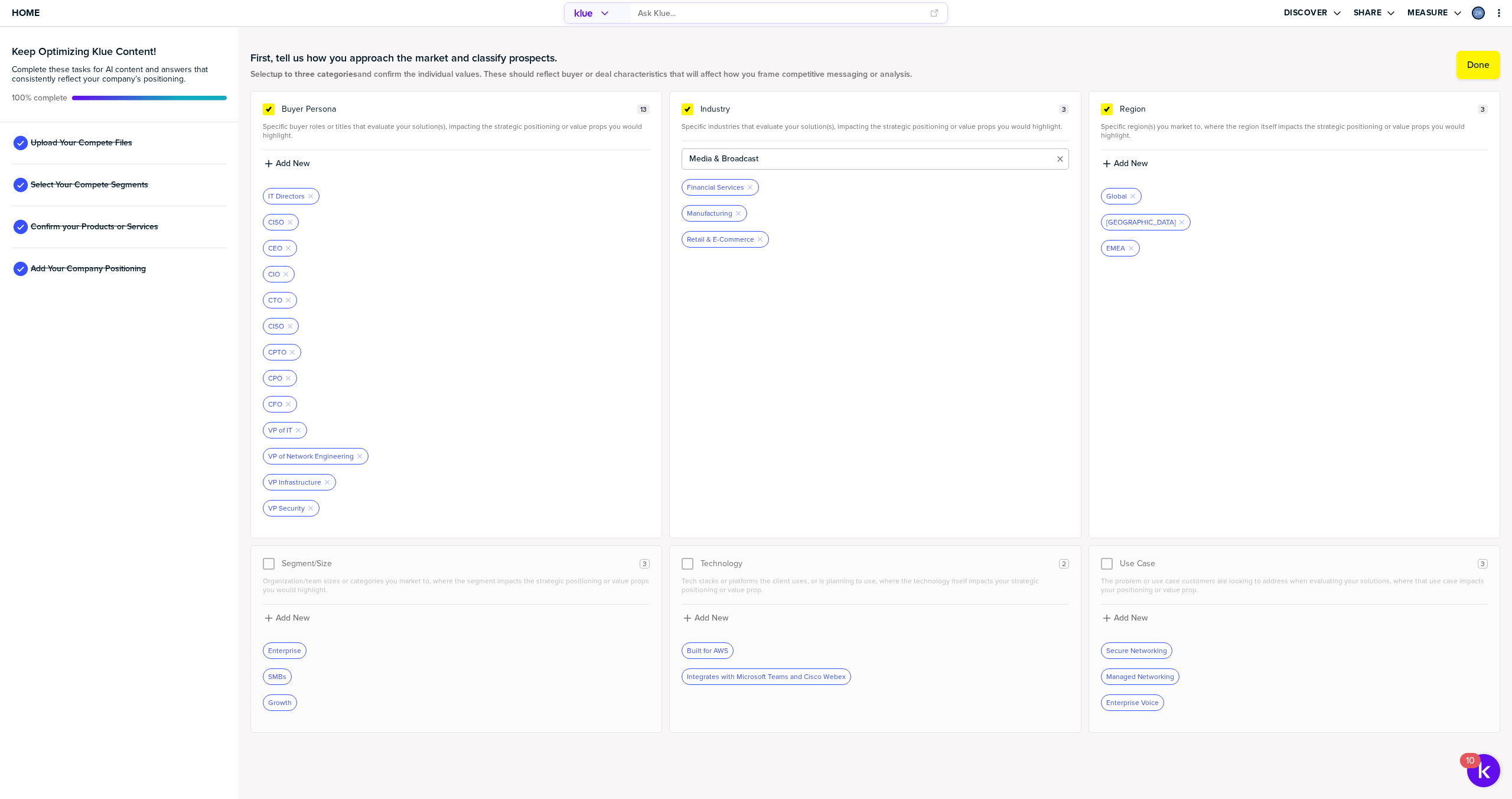
type input "Media & Broadcast"
click at [700, 154] on label "Add New" at bounding box center [712, 155] width 34 height 11
click at [706, 159] on input at bounding box center [875, 159] width 387 height 21
type input "Wholesale"
click at [27, 11] on span "Home" at bounding box center [25, 12] width 27 height 10
